Goal: Task Accomplishment & Management: Manage account settings

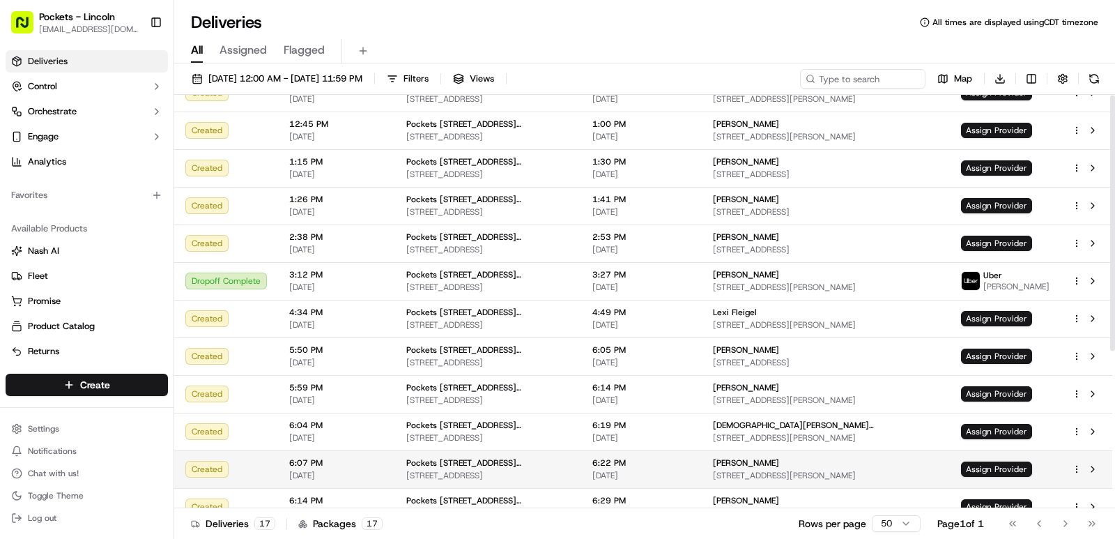
scroll to position [254, 0]
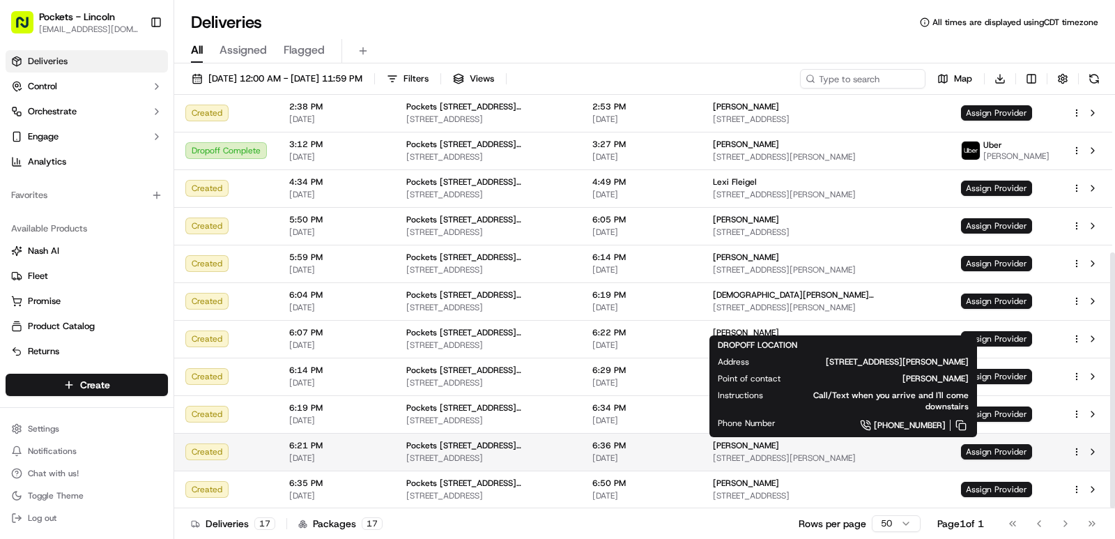
drag, startPoint x: 815, startPoint y: 459, endPoint x: 937, endPoint y: 456, distance: 122.0
click at [926, 458] on span "[STREET_ADDRESS][PERSON_NAME]" at bounding box center [826, 457] width 226 height 11
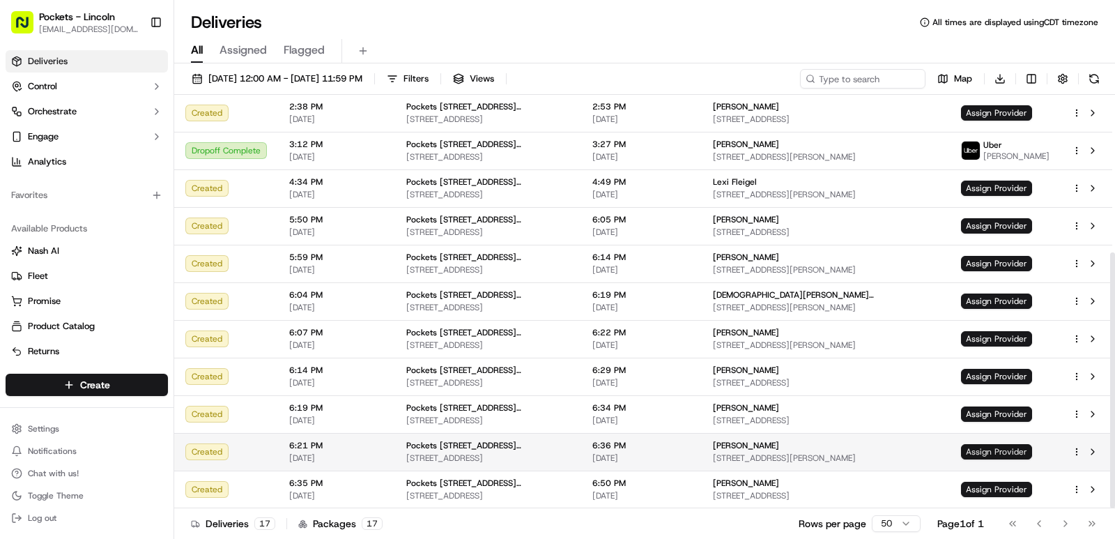
click at [988, 445] on span "Assign Provider" at bounding box center [996, 451] width 71 height 15
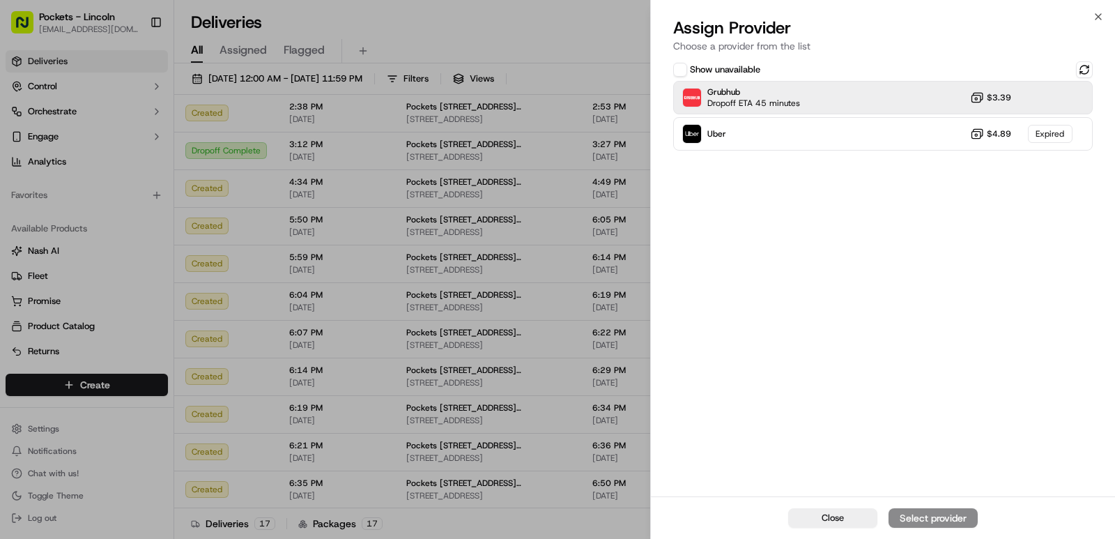
click at [981, 101] on icon at bounding box center [977, 98] width 14 height 14
click at [1086, 69] on button at bounding box center [1084, 69] width 17 height 17
click at [913, 109] on div "Grubhub Dropoff ETA 45 minutes $3.39" at bounding box center [883, 97] width 420 height 33
click at [914, 109] on div "Grubhub Dropoff ETA 45 minutes $3.39" at bounding box center [883, 97] width 420 height 33
click at [926, 516] on div "Assign Provider" at bounding box center [933, 518] width 68 height 14
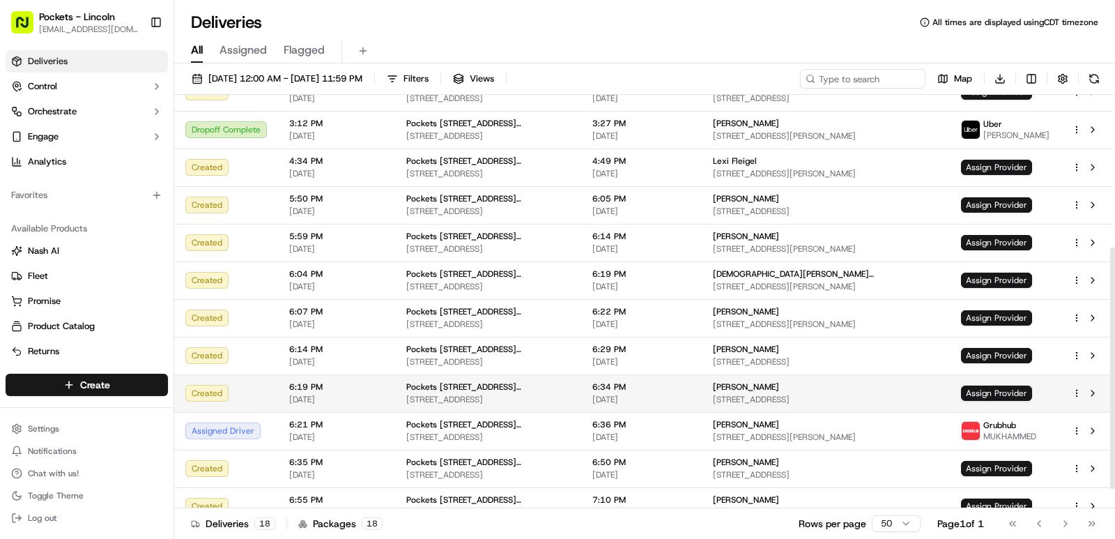
scroll to position [292, 0]
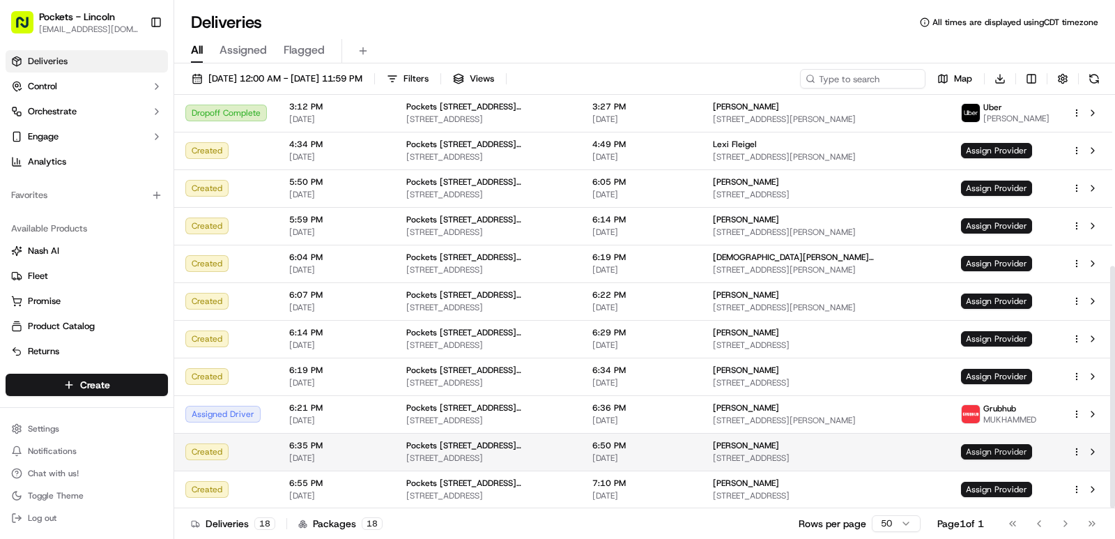
click at [1015, 446] on span "Assign Provider" at bounding box center [996, 451] width 71 height 15
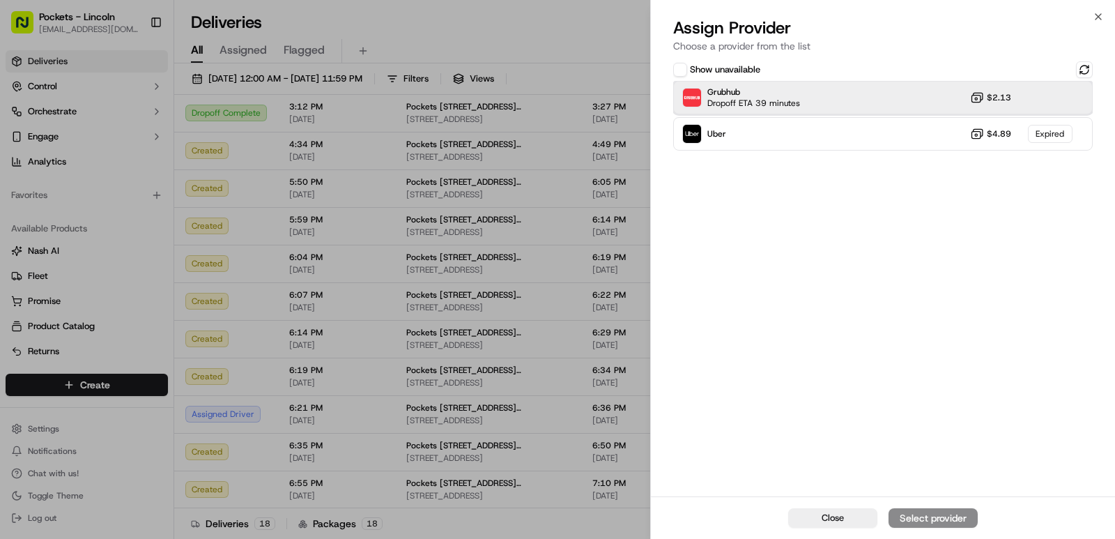
click at [827, 100] on div "Grubhub Dropoff ETA 39 minutes $2.13" at bounding box center [883, 97] width 420 height 33
click at [927, 514] on div "Assign Provider" at bounding box center [933, 518] width 68 height 14
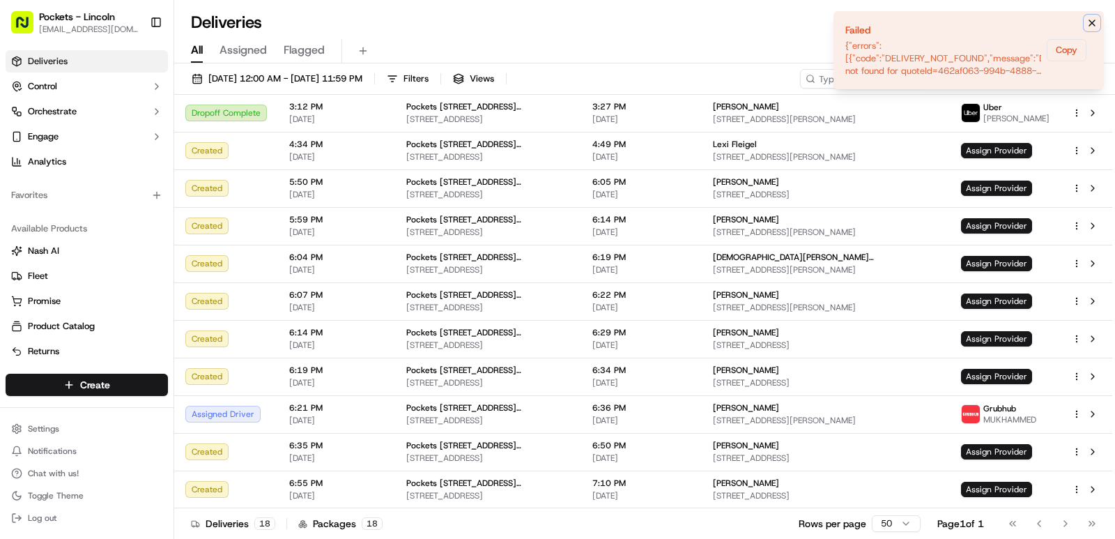
click at [1090, 19] on icon "Notifications (F8)" at bounding box center [1092, 22] width 11 height 11
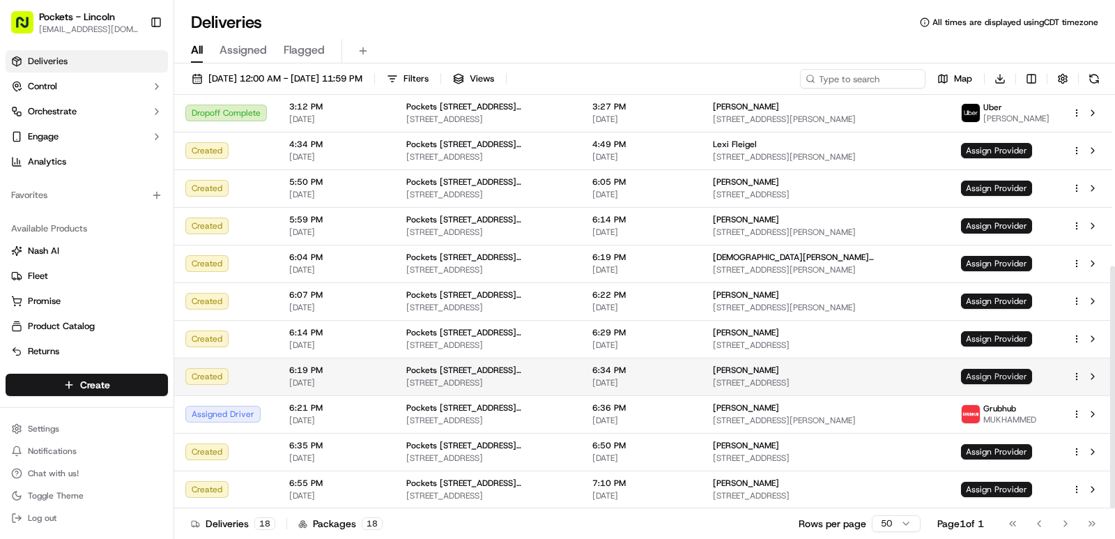
click at [1013, 374] on span "Assign Provider" at bounding box center [996, 376] width 71 height 15
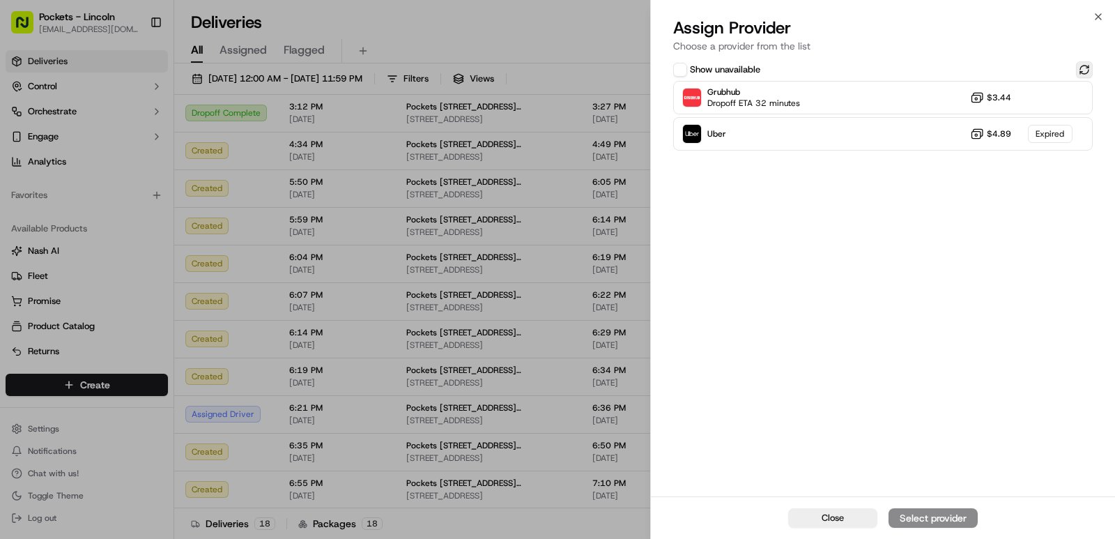
click at [1081, 70] on button at bounding box center [1084, 69] width 17 height 17
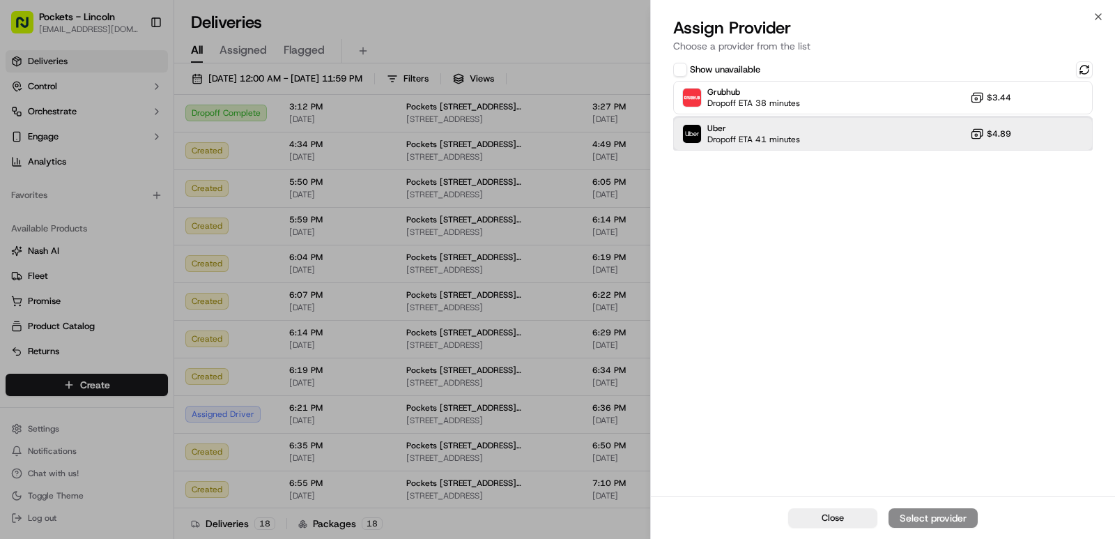
click at [1041, 132] on div "Uber Dropoff ETA 41 minutes $4.89" at bounding box center [883, 133] width 420 height 33
click at [924, 516] on div "Assign Provider" at bounding box center [933, 518] width 68 height 14
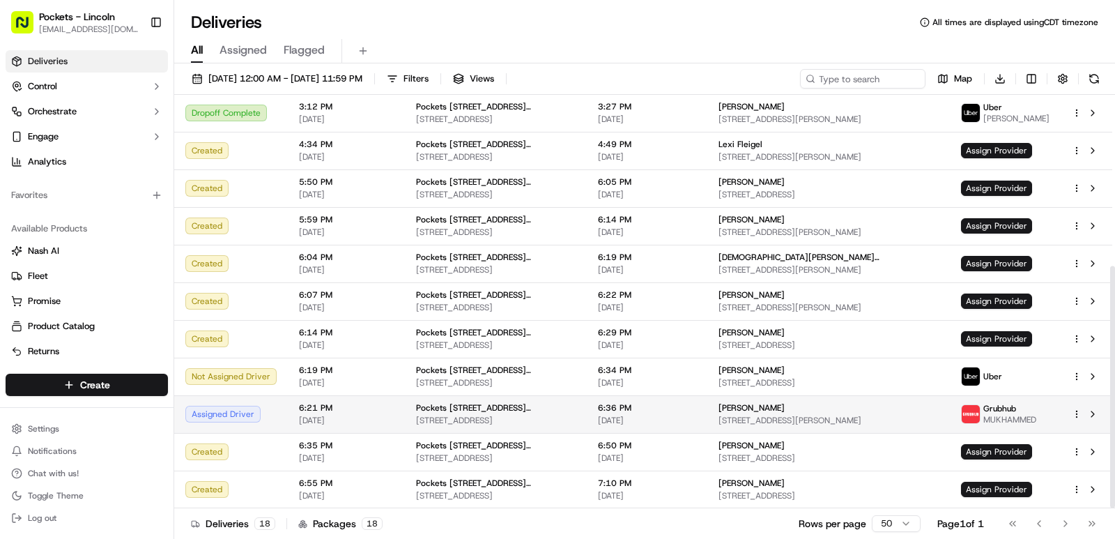
click at [1079, 411] on html "Pockets - Lincoln [EMAIL_ADDRESS][DOMAIN_NAME] Toggle Sidebar Deliveries Contro…" at bounding box center [557, 269] width 1115 height 539
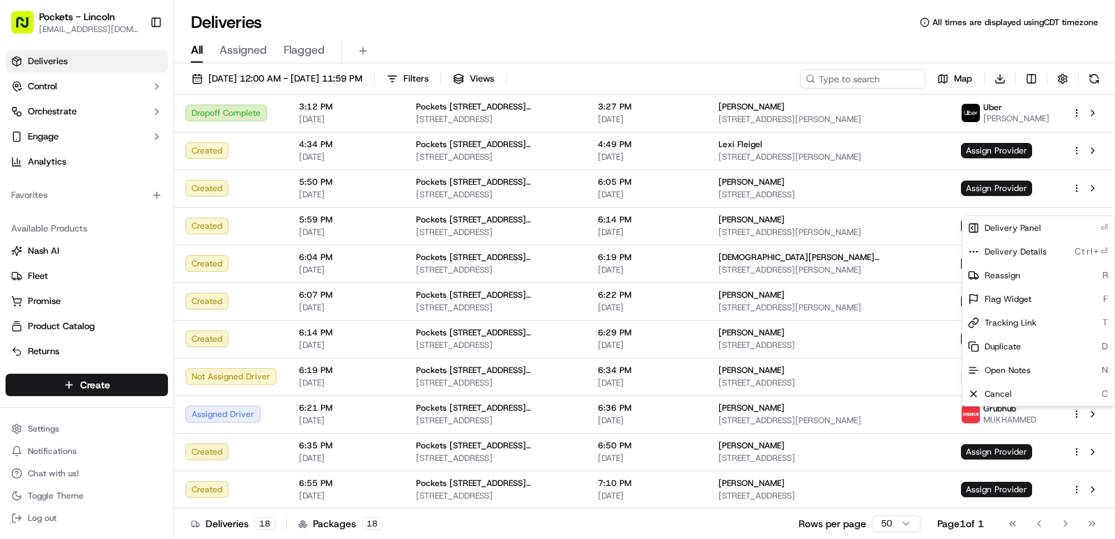
click at [1083, 408] on html "Pockets - Lincoln [EMAIL_ADDRESS][DOMAIN_NAME] Toggle Sidebar Deliveries Contro…" at bounding box center [557, 269] width 1115 height 539
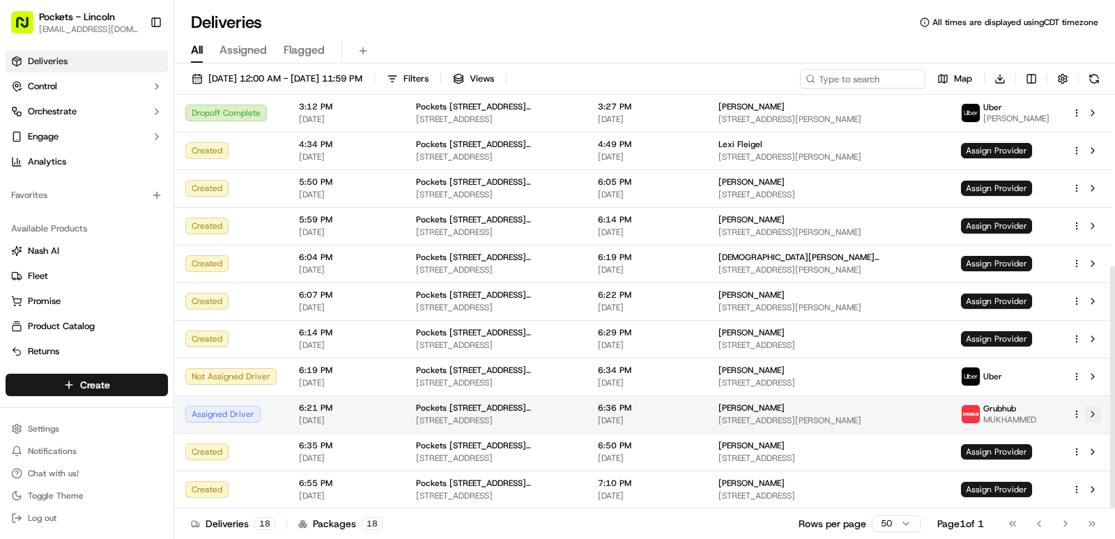
click at [1091, 411] on button at bounding box center [1092, 414] width 17 height 17
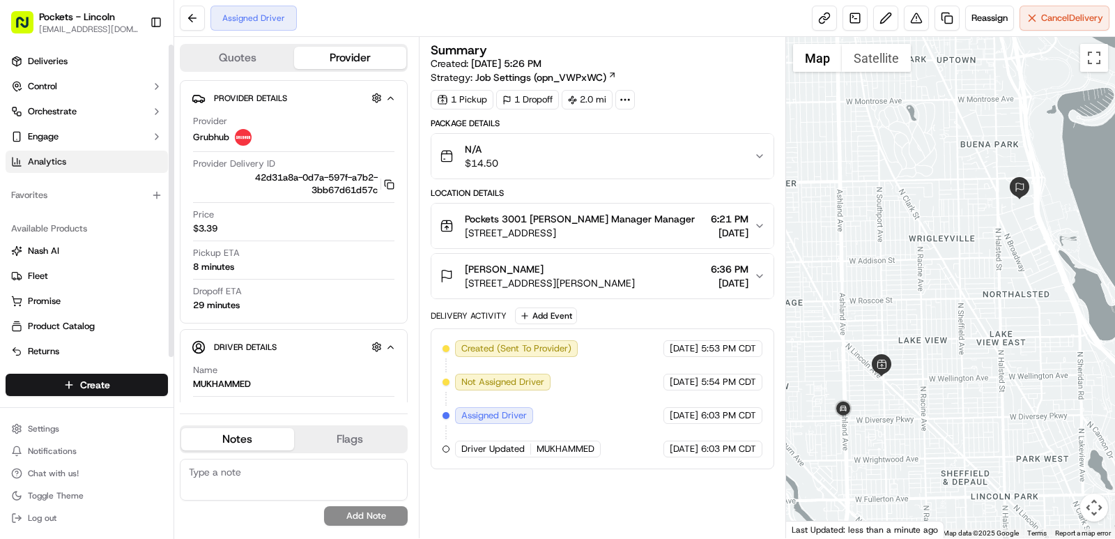
click at [106, 171] on link "Analytics" at bounding box center [87, 162] width 162 height 22
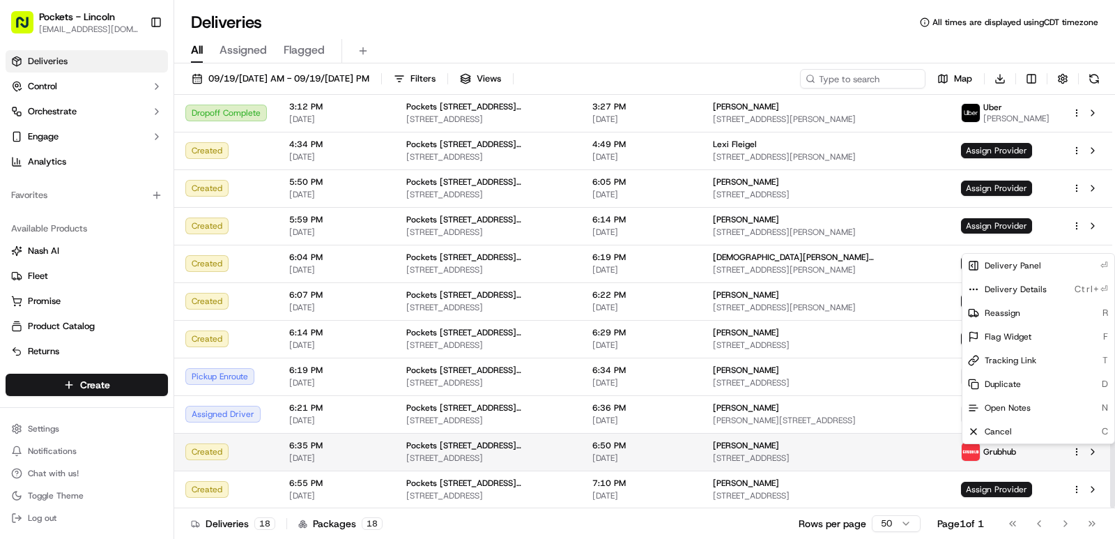
click at [1077, 449] on html "Pockets - Lincoln [EMAIL_ADDRESS][DOMAIN_NAME] Toggle Sidebar Deliveries Contro…" at bounding box center [557, 269] width 1115 height 539
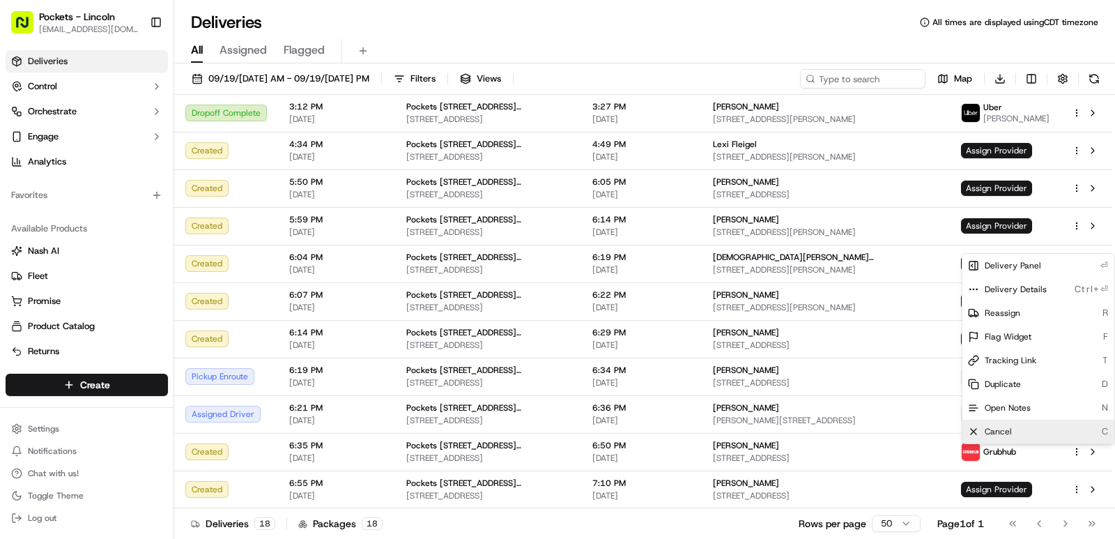
click at [1027, 431] on div "Cancel C" at bounding box center [1038, 432] width 152 height 24
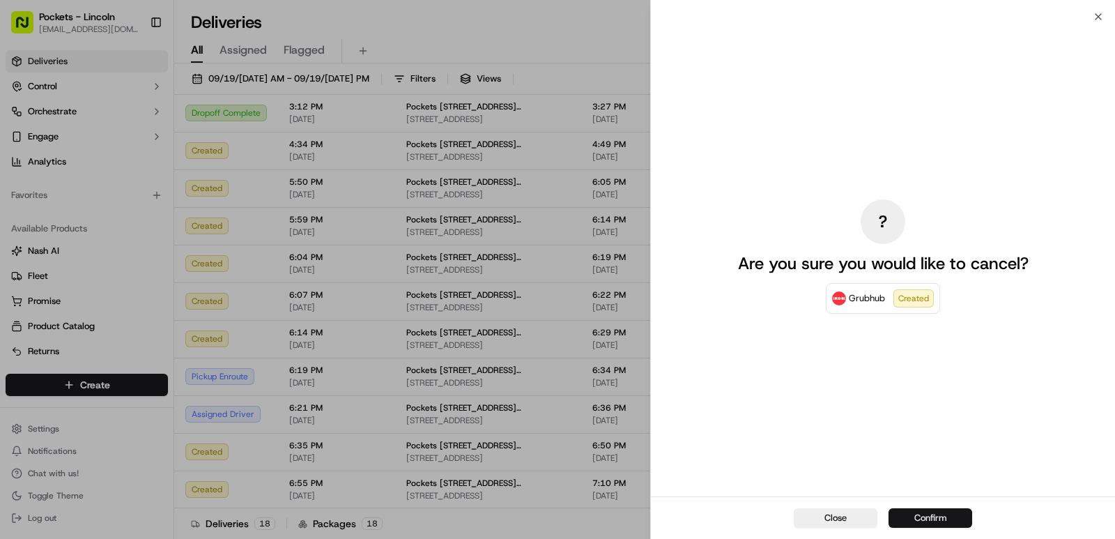
click at [935, 512] on button "Confirm" at bounding box center [931, 518] width 84 height 20
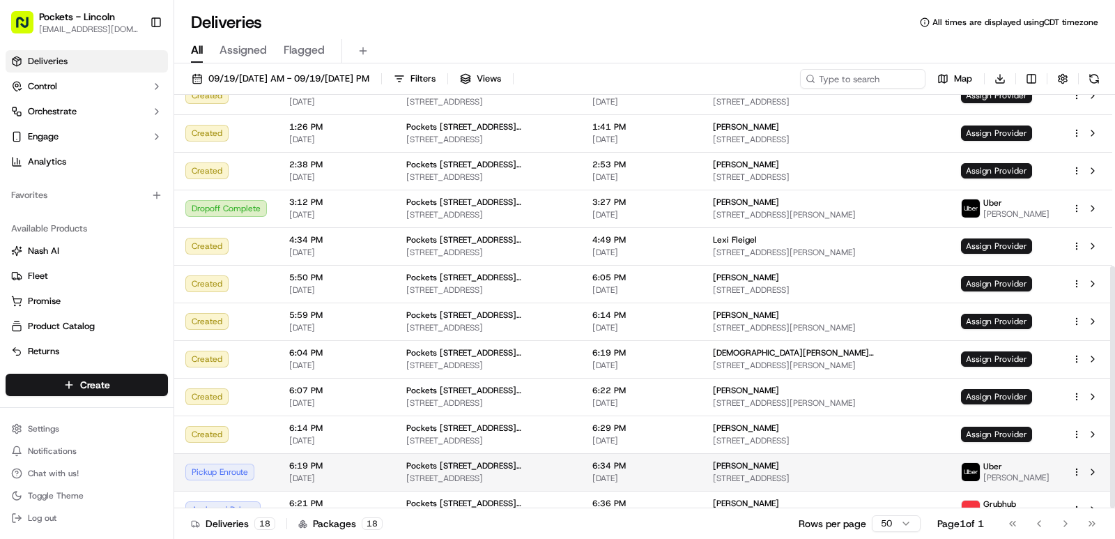
scroll to position [292, 0]
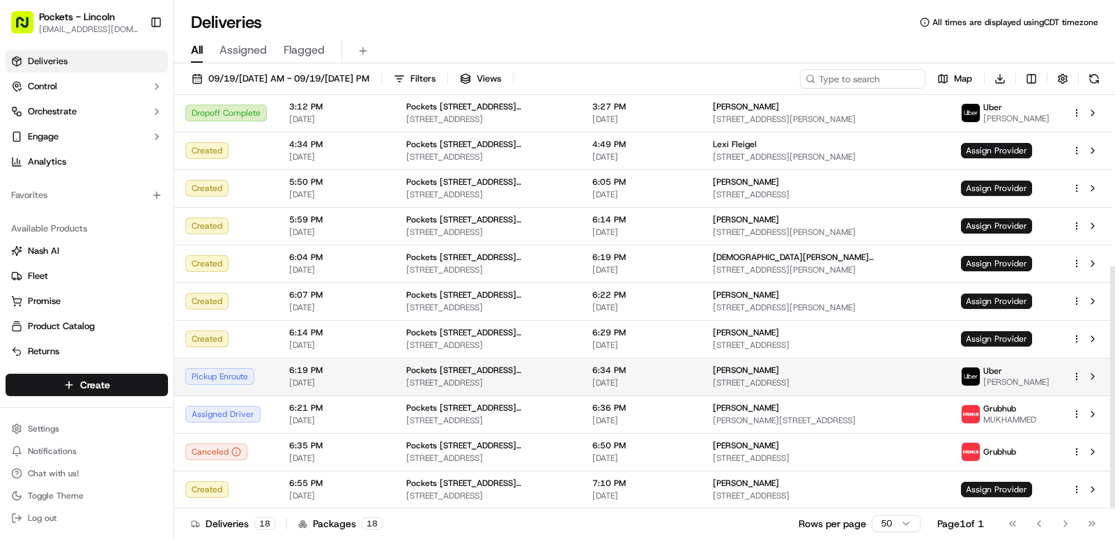
click at [1036, 374] on div "Uber FAIYAZ M." at bounding box center [1005, 376] width 89 height 22
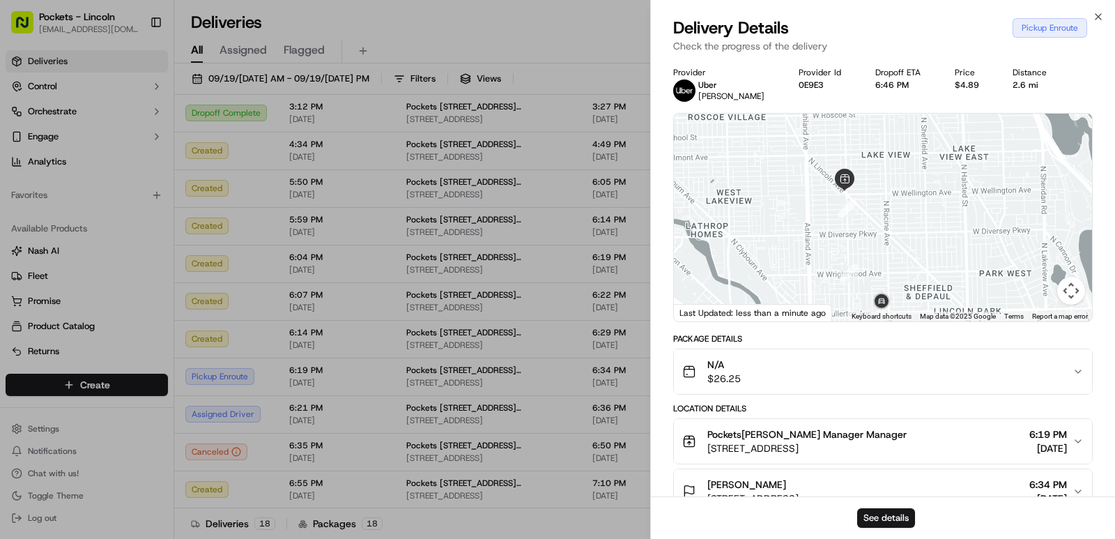
drag, startPoint x: 946, startPoint y: 256, endPoint x: 911, endPoint y: 247, distance: 35.8
click at [911, 247] on div at bounding box center [883, 218] width 418 height 208
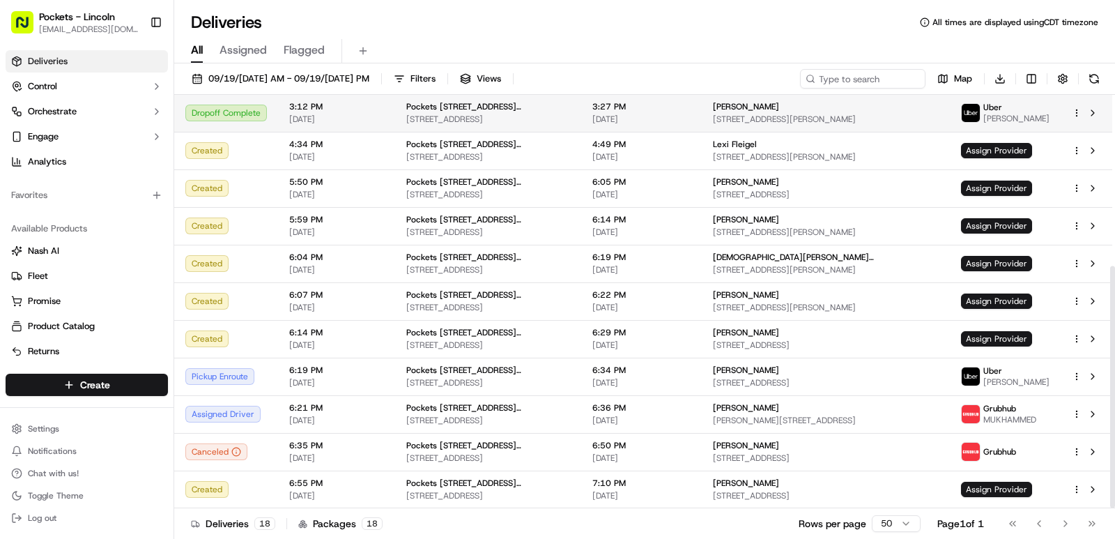
click at [1017, 112] on div "Uber" at bounding box center [1016, 107] width 66 height 11
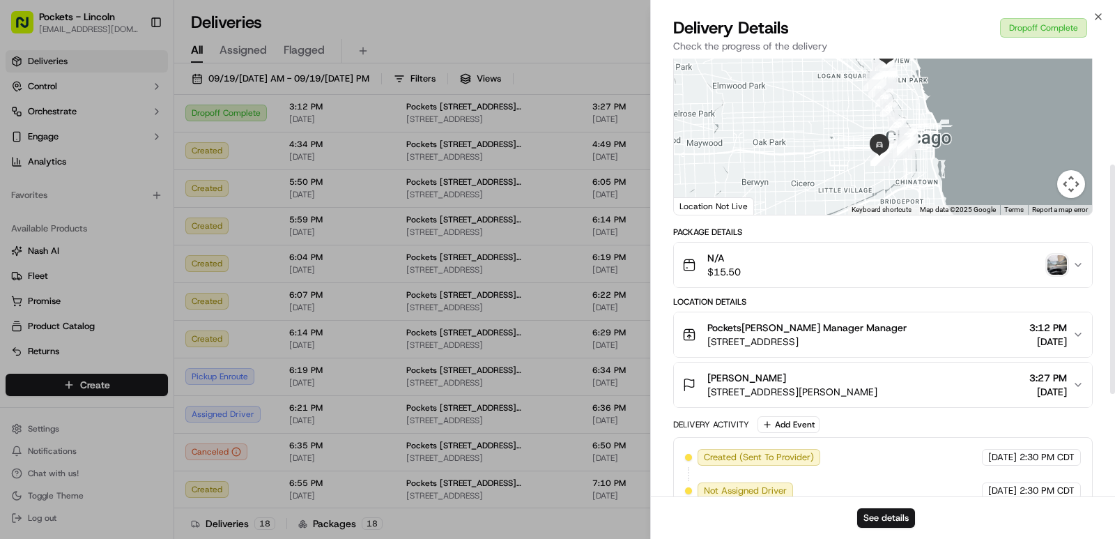
scroll to position [209, 0]
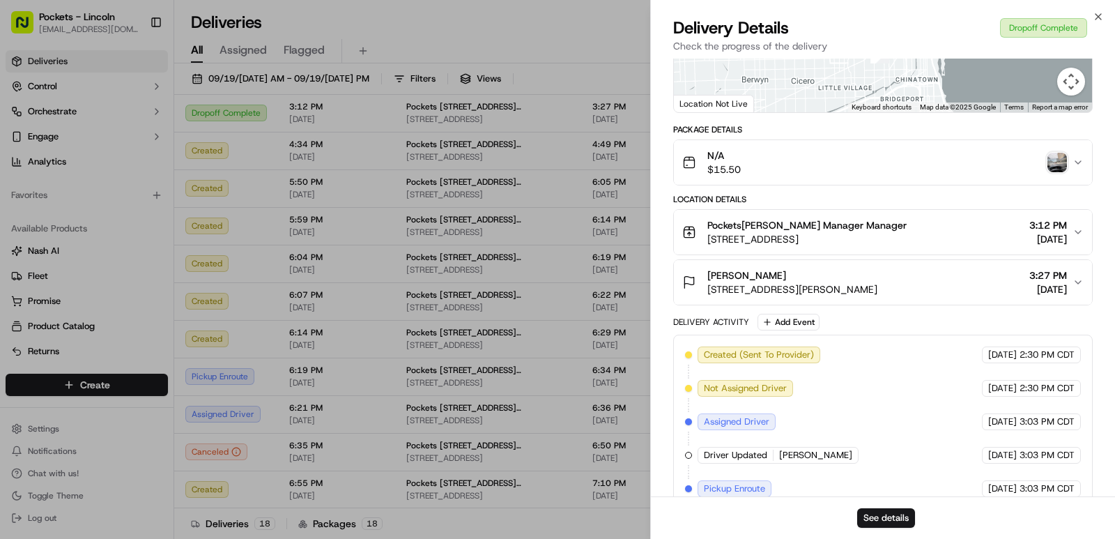
click at [1064, 160] on img "button" at bounding box center [1058, 163] width 20 height 20
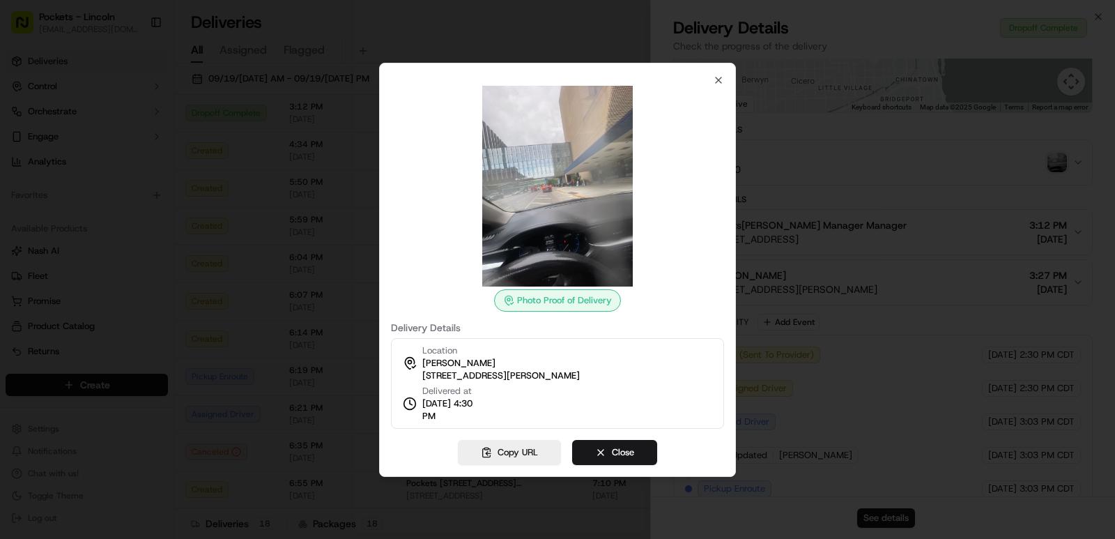
drag, startPoint x: 724, startPoint y: 79, endPoint x: 712, endPoint y: 78, distance: 12.6
click at [722, 78] on div "Photo Proof of Delivery Delivery Details Location Tonya Morrow 1740 W Taylor St…" at bounding box center [557, 270] width 357 height 414
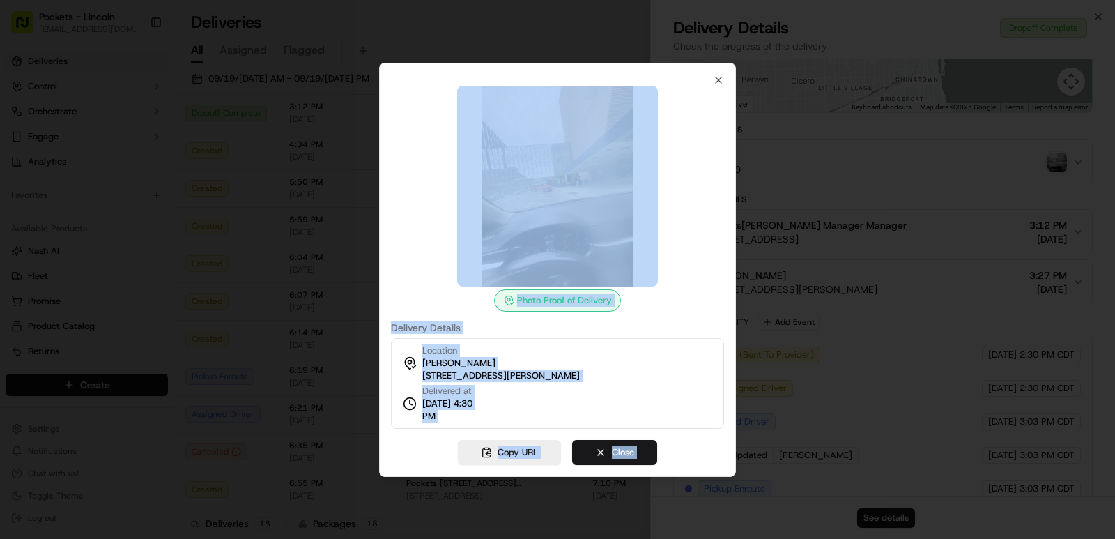
click at [712, 78] on div "Photo Proof of Delivery Delivery Details Location Tonya Morrow 1740 W Taylor St…" at bounding box center [557, 252] width 333 height 354
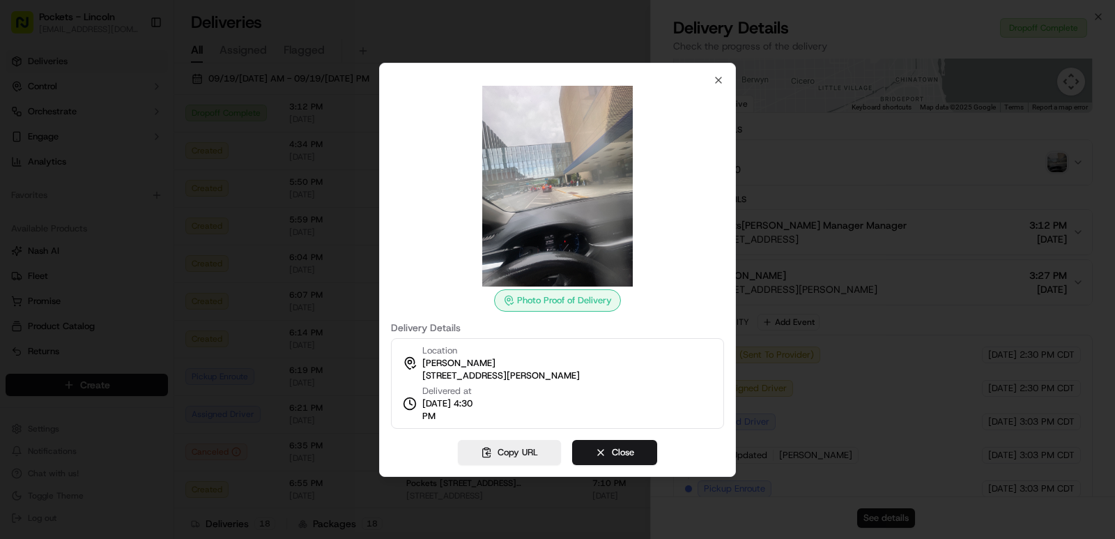
click at [726, 84] on div "Photo Proof of Delivery Delivery Details Location Tonya Morrow 1740 W Taylor St…" at bounding box center [557, 270] width 357 height 414
click at [717, 79] on icon "button" at bounding box center [718, 80] width 11 height 11
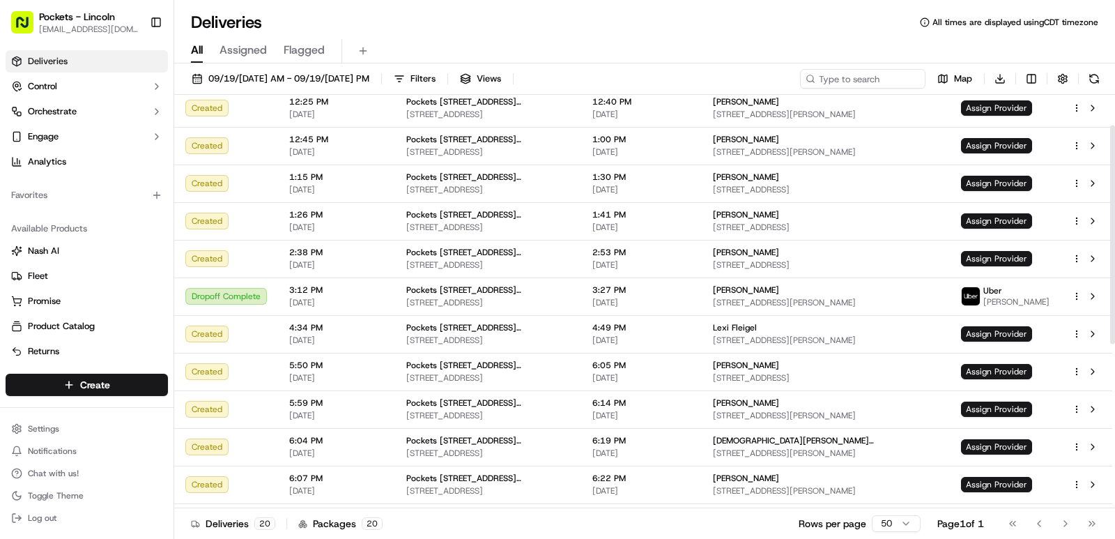
scroll to position [0, 0]
